Goal: Information Seeking & Learning: Learn about a topic

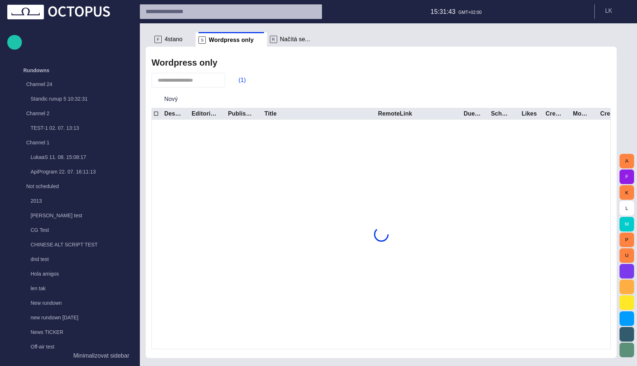
scroll to position [1390, 0]
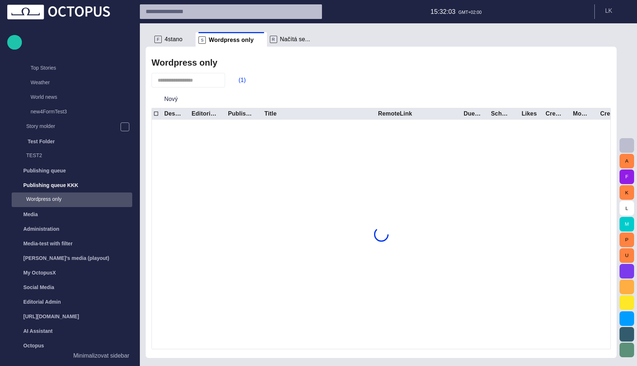
scroll to position [1390, 0]
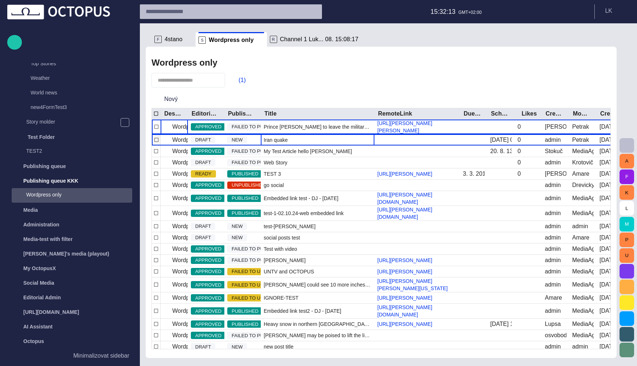
click at [302, 140] on div "Iran quake" at bounding box center [318, 139] width 114 height 11
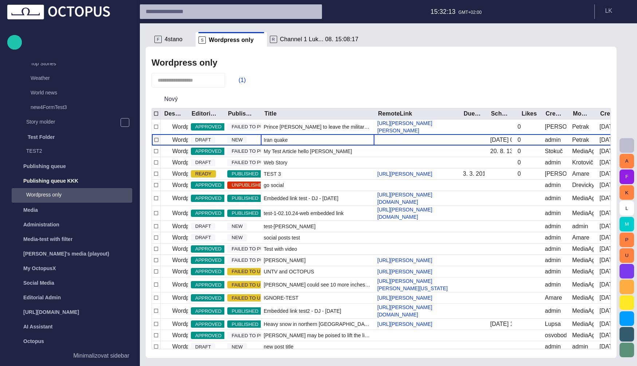
click at [302, 140] on div "Iran quake" at bounding box center [318, 139] width 114 height 11
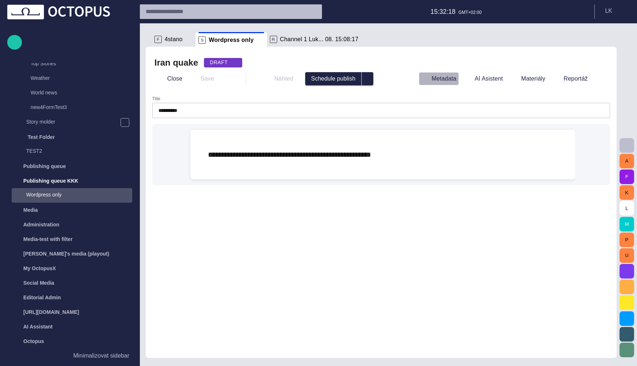
click at [445, 79] on button "Metadata" at bounding box center [439, 78] width 40 height 13
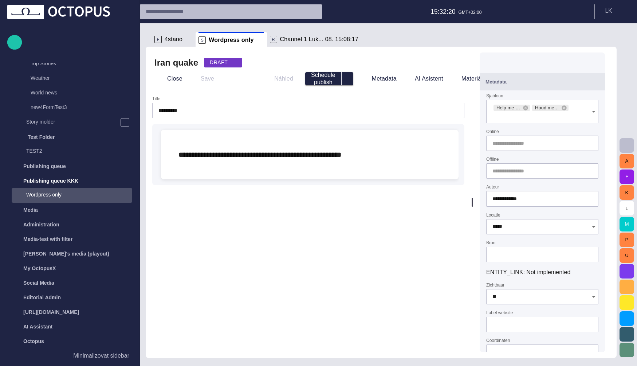
scroll to position [138, 0]
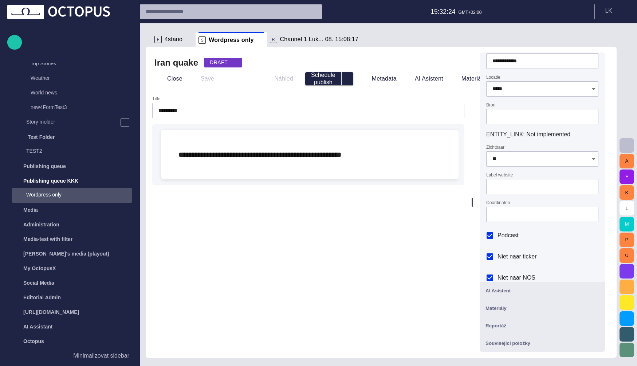
click at [473, 200] on div at bounding box center [472, 202] width 1 height 9
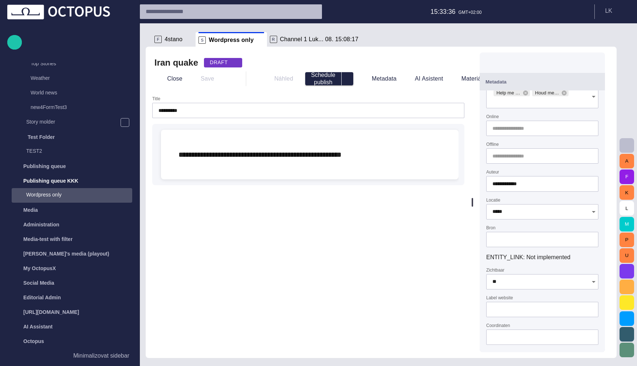
scroll to position [0, 0]
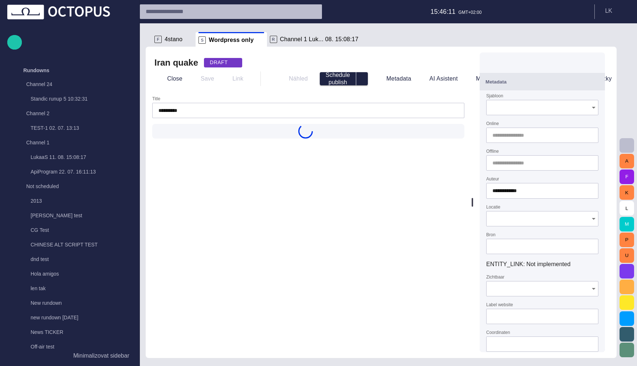
type input "*****"
type input "**"
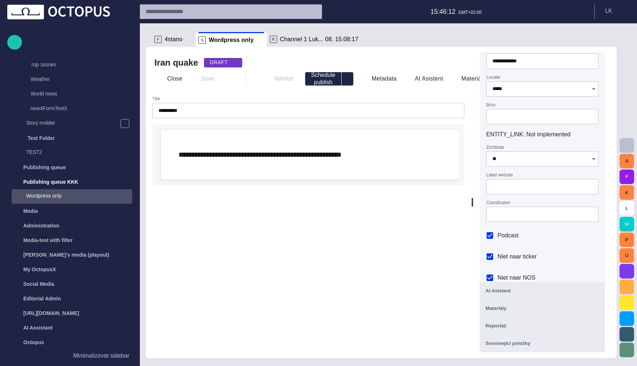
scroll to position [1390, 0]
click at [165, 40] on span "4stano" at bounding box center [174, 39] width 18 height 7
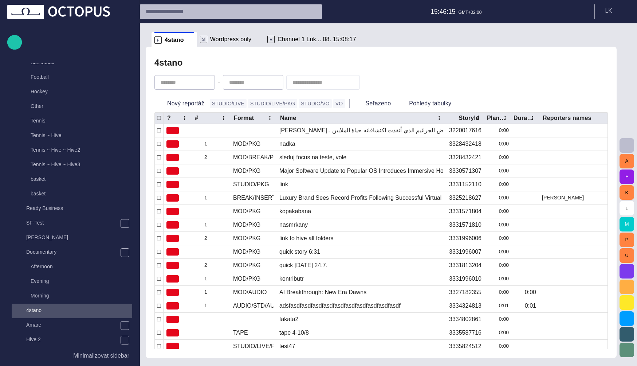
scroll to position [612, 0]
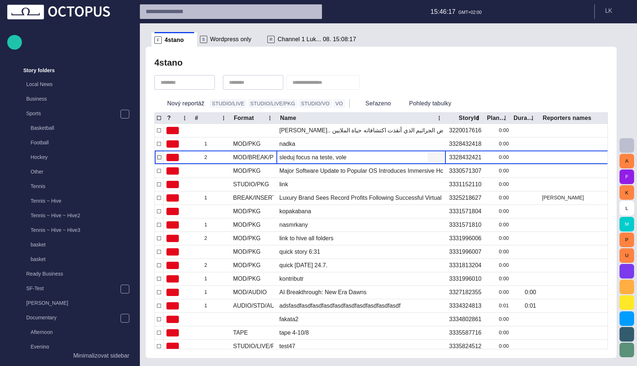
click at [315, 158] on div "sleduj focus na teste, vole" at bounding box center [312, 157] width 67 height 8
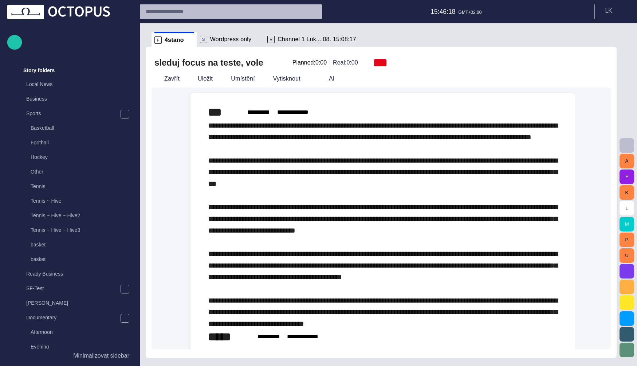
click at [308, 151] on div "﻿ ﻿" at bounding box center [383, 224] width 350 height 210
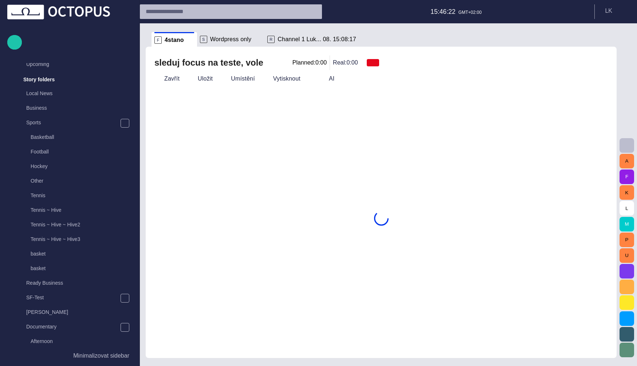
scroll to position [612, 0]
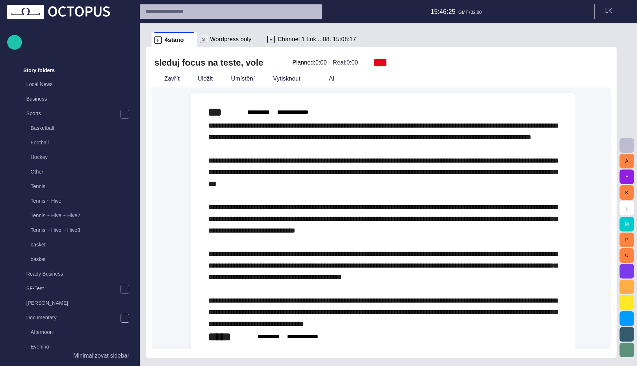
click at [311, 152] on div "﻿ ﻿" at bounding box center [383, 224] width 350 height 210
click at [168, 80] on button "Zavřít" at bounding box center [166, 78] width 31 height 13
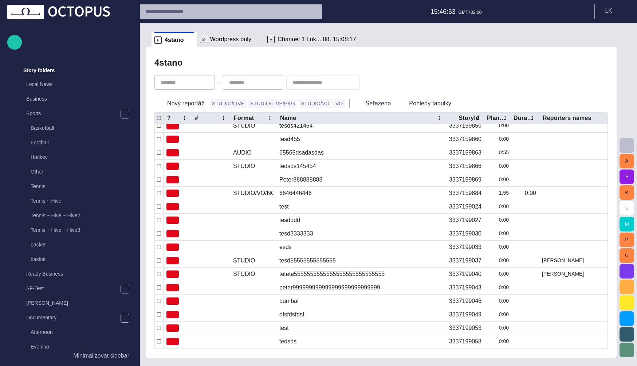
scroll to position [346, 0]
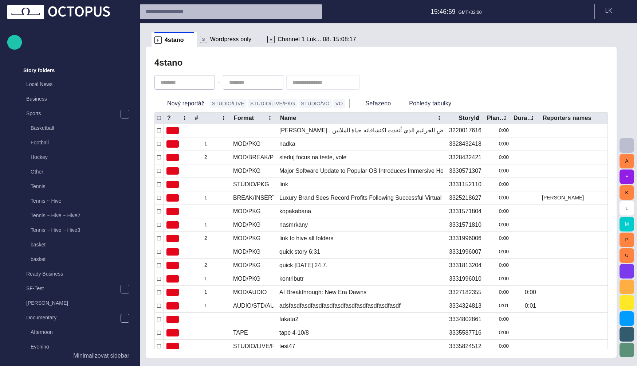
click at [303, 83] on input "text" at bounding box center [317, 82] width 51 height 7
type input "***"
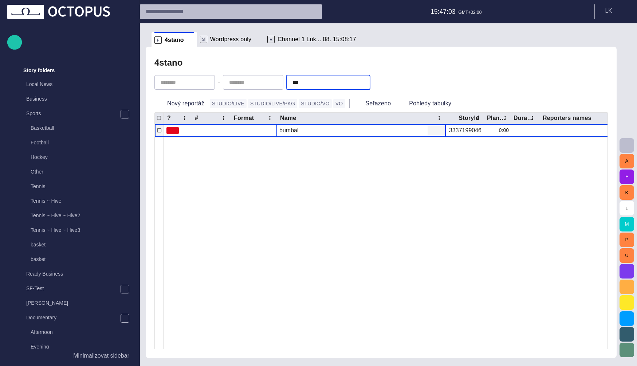
click at [321, 131] on div "bumbal" at bounding box center [360, 130] width 169 height 13
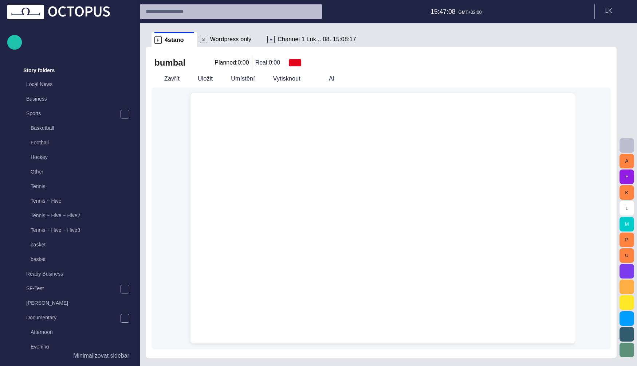
click at [327, 116] on div at bounding box center [382, 110] width 373 height 35
click at [327, 327] on div at bounding box center [382, 235] width 373 height 215
click at [170, 80] on button "Zavřít" at bounding box center [166, 78] width 31 height 13
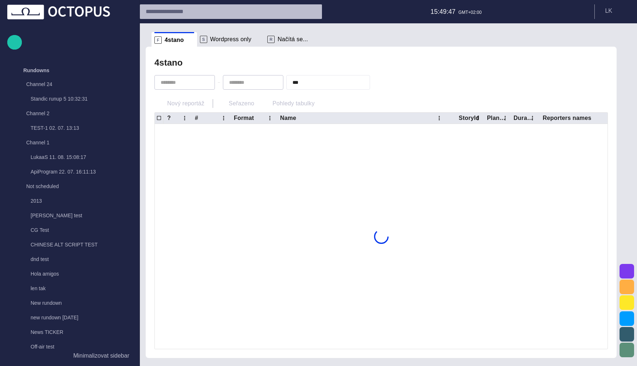
scroll to position [612, 0]
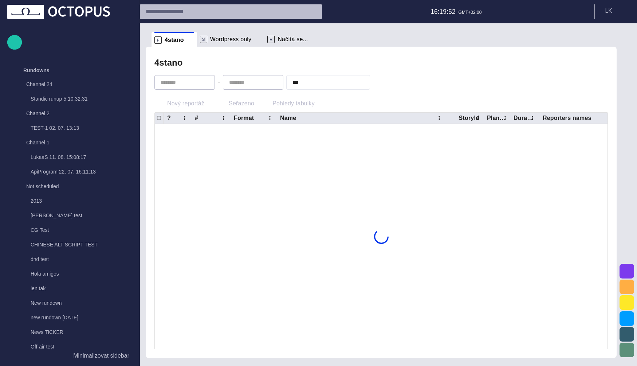
scroll to position [612, 0]
